Goal: Information Seeking & Learning: Learn about a topic

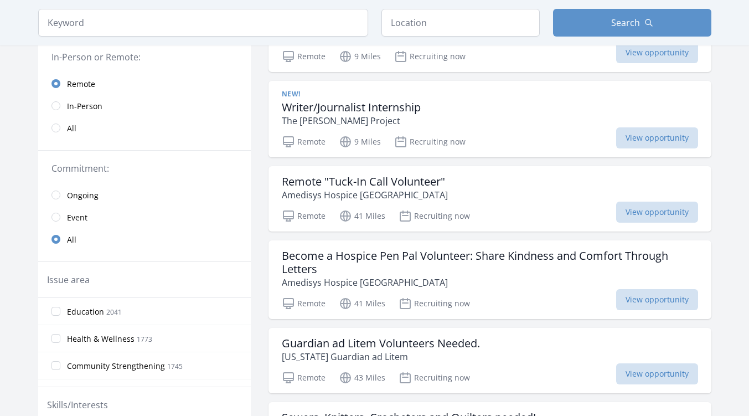
scroll to position [159, 0]
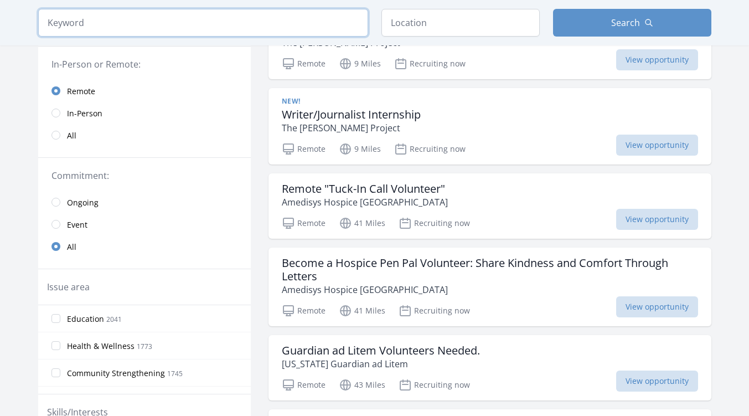
click at [69, 10] on input "search" at bounding box center [203, 23] width 330 height 28
type input "public relations"
click button "submit" at bounding box center [0, 0] width 0 height 0
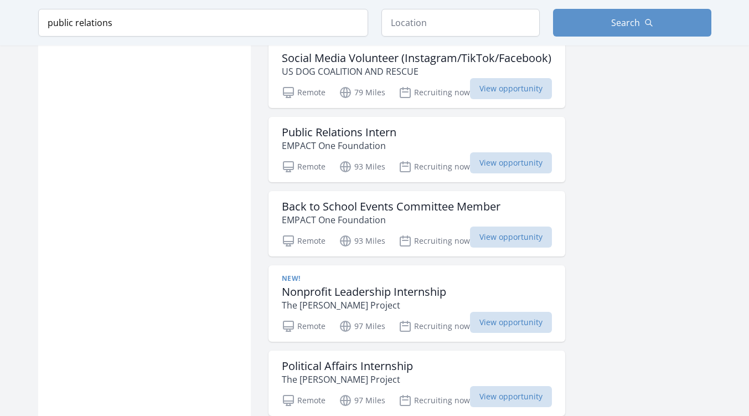
scroll to position [1044, 0]
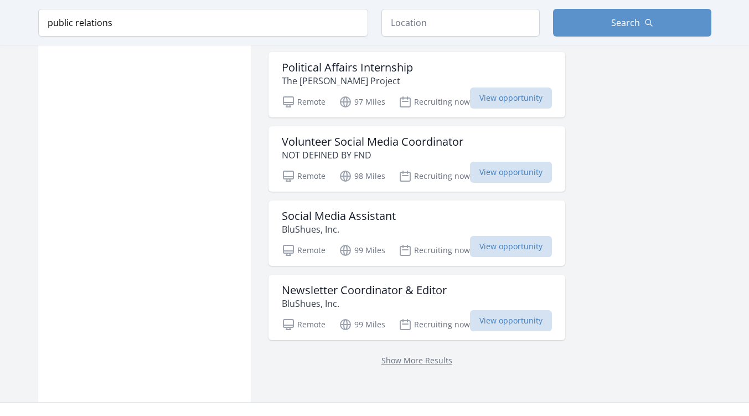
scroll to position [1335, 0]
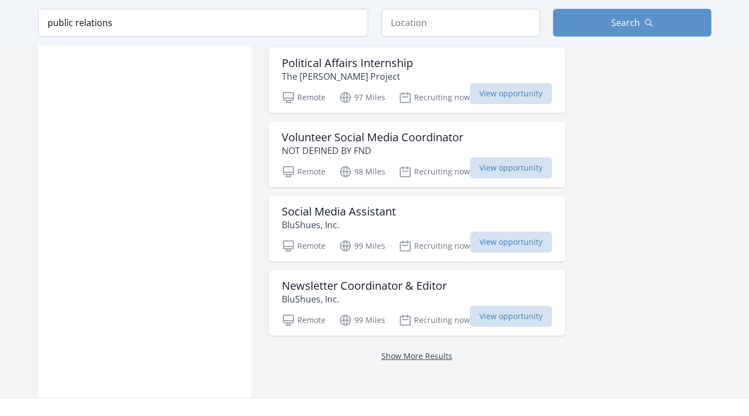
click at [428, 360] on link "Show More Results" at bounding box center [416, 355] width 71 height 11
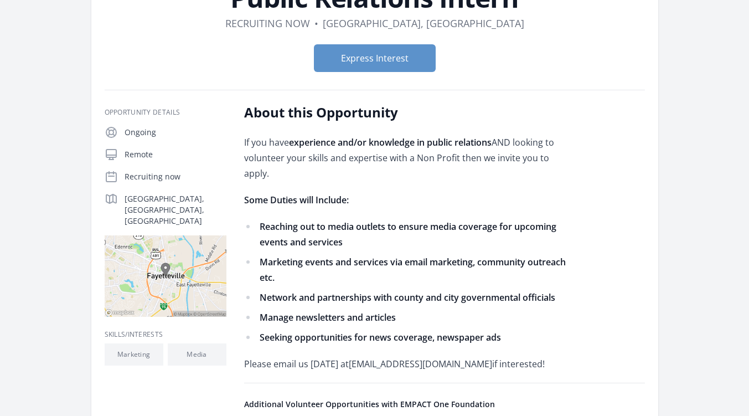
scroll to position [99, 0]
